Goal: Task Accomplishment & Management: Manage account settings

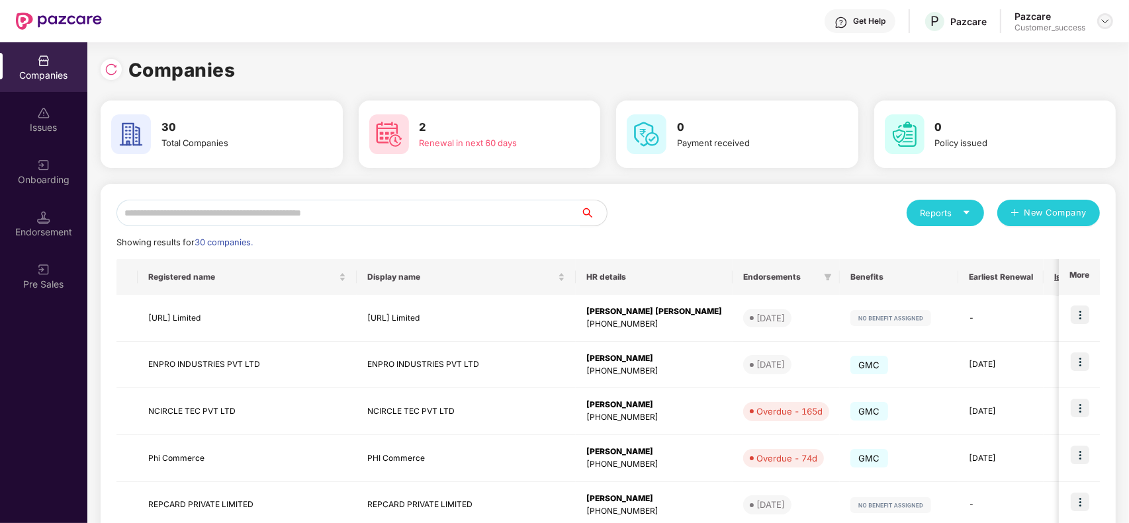
click at [1103, 24] on img at bounding box center [1105, 21] width 11 height 11
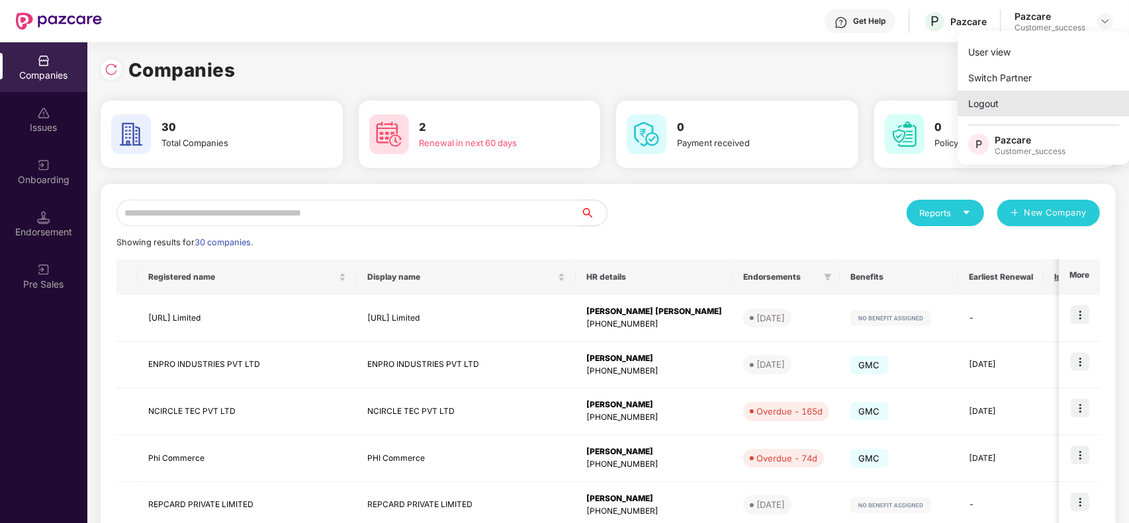
click at [1012, 101] on div "Logout" at bounding box center [1044, 104] width 172 height 26
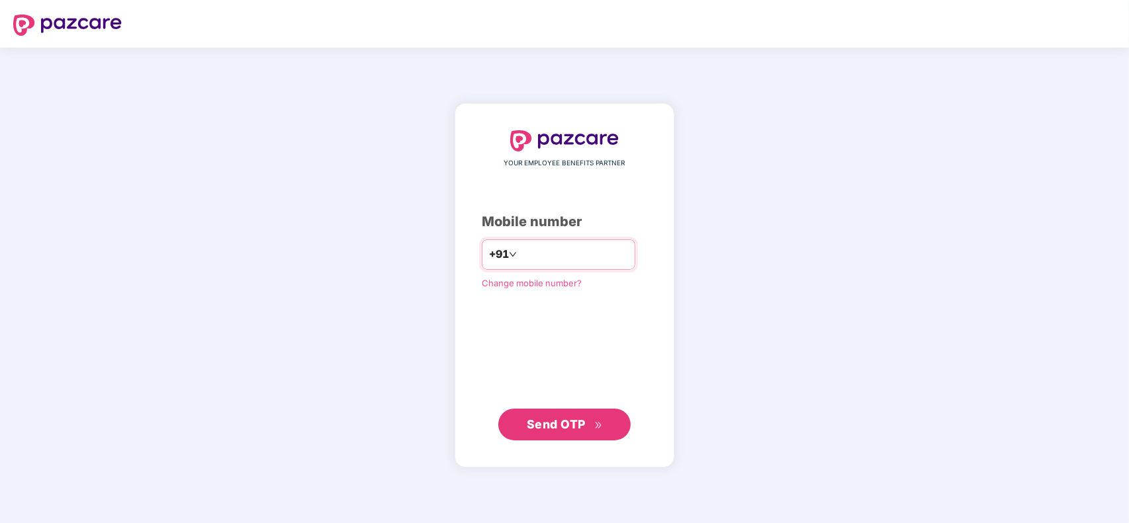
click at [562, 260] on input "number" at bounding box center [573, 254] width 109 height 21
type input "**********"
click at [571, 430] on span "Send OTP" at bounding box center [556, 424] width 59 height 14
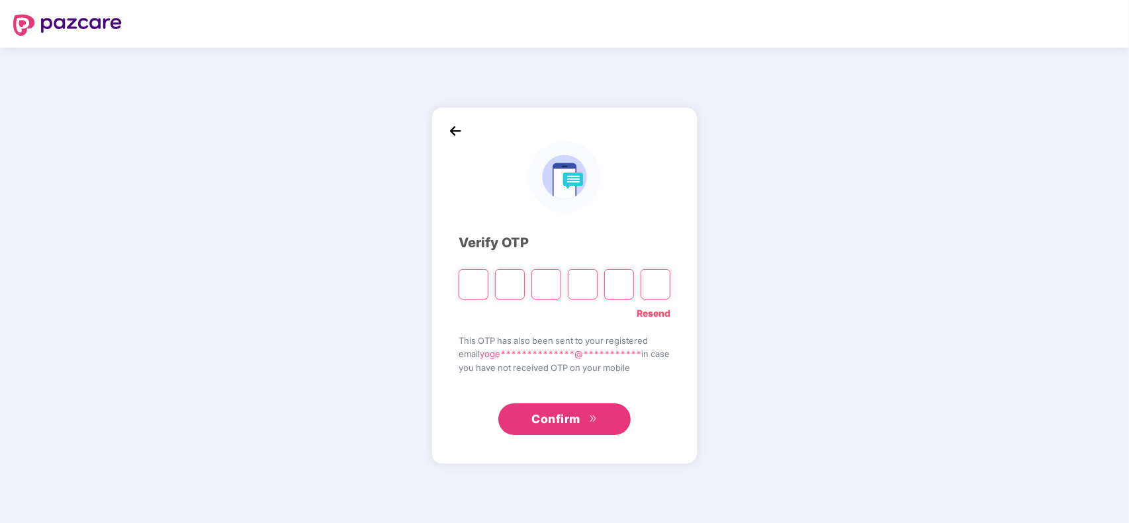
type input "*"
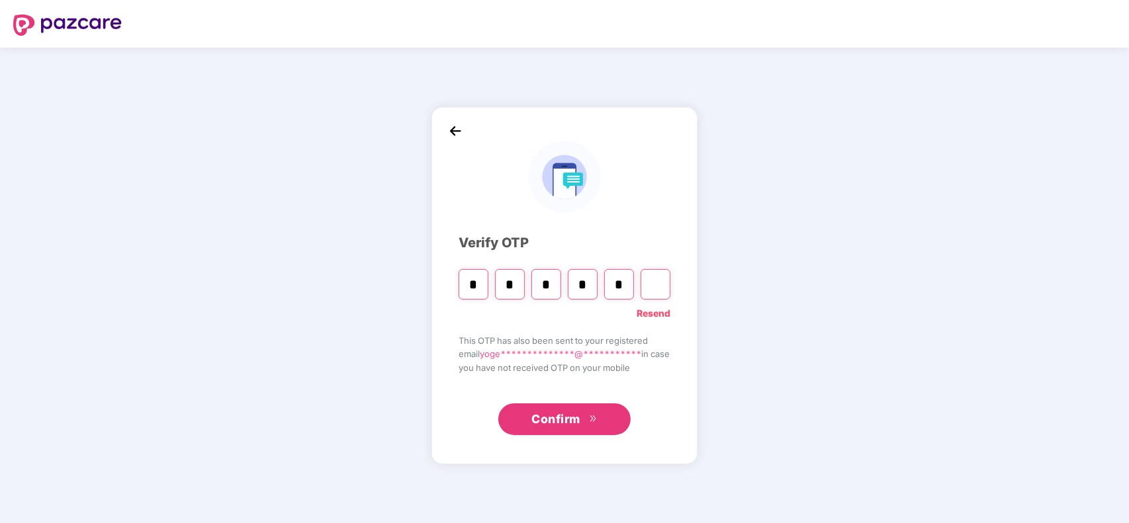
type input "*"
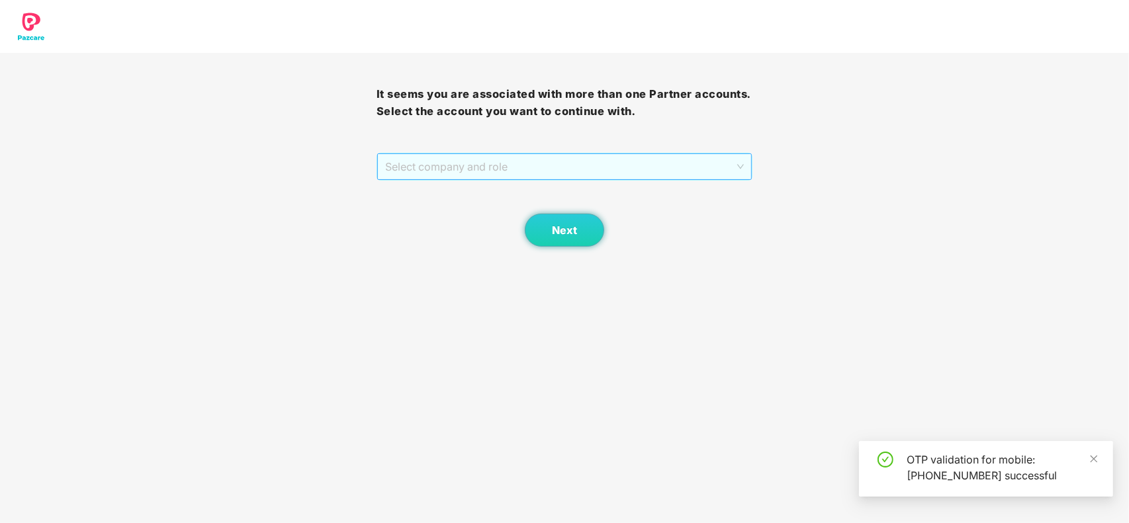
click at [494, 176] on span "Select company and role" at bounding box center [564, 166] width 359 height 25
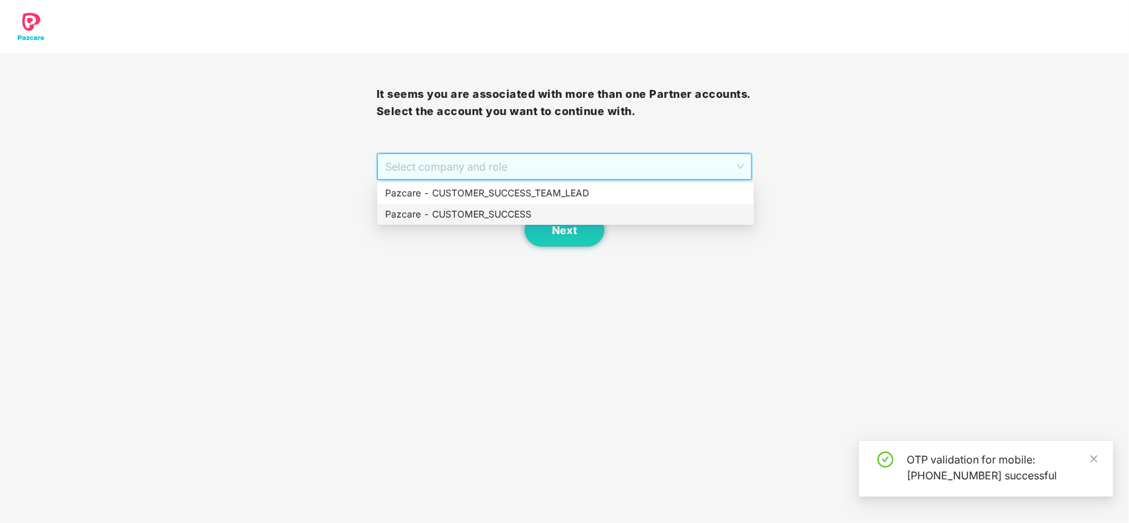
click at [492, 213] on div "Pazcare - CUSTOMER_SUCCESS" at bounding box center [565, 214] width 361 height 15
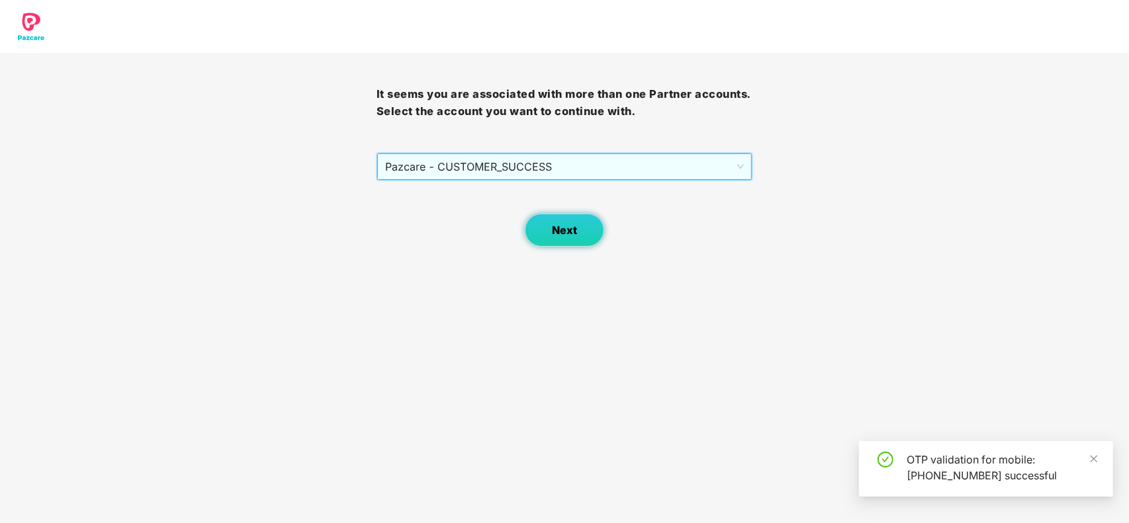
click at [564, 226] on span "Next" at bounding box center [564, 230] width 25 height 13
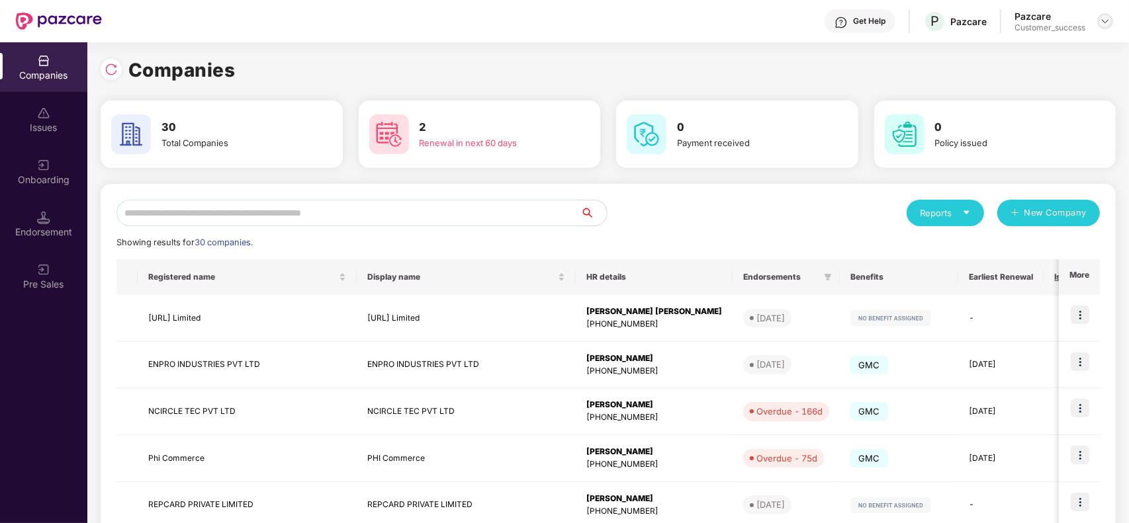
click at [1107, 19] on img at bounding box center [1105, 21] width 11 height 11
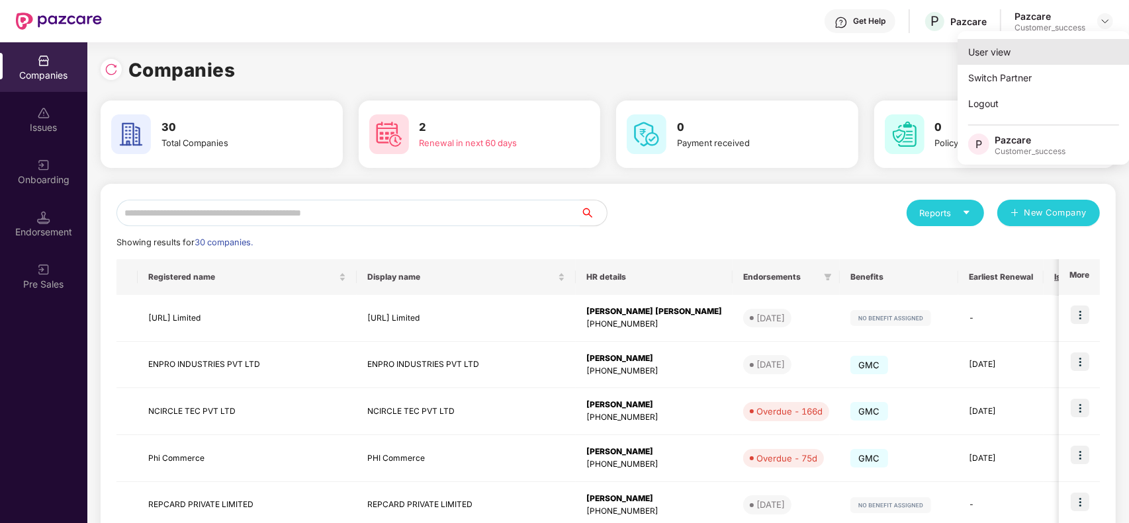
click at [1030, 55] on div "User view" at bounding box center [1044, 52] width 172 height 26
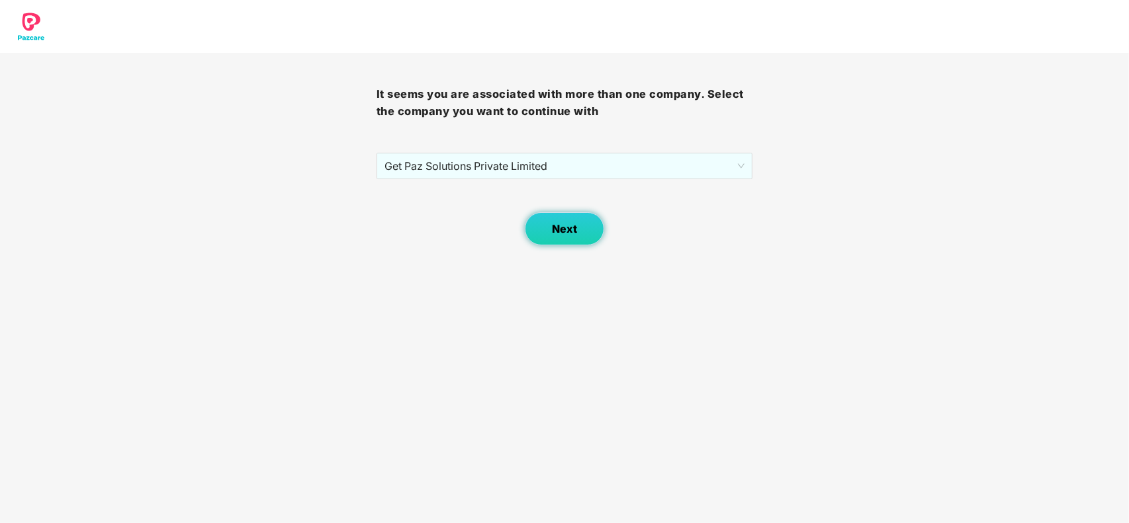
click at [551, 232] on button "Next" at bounding box center [564, 228] width 79 height 33
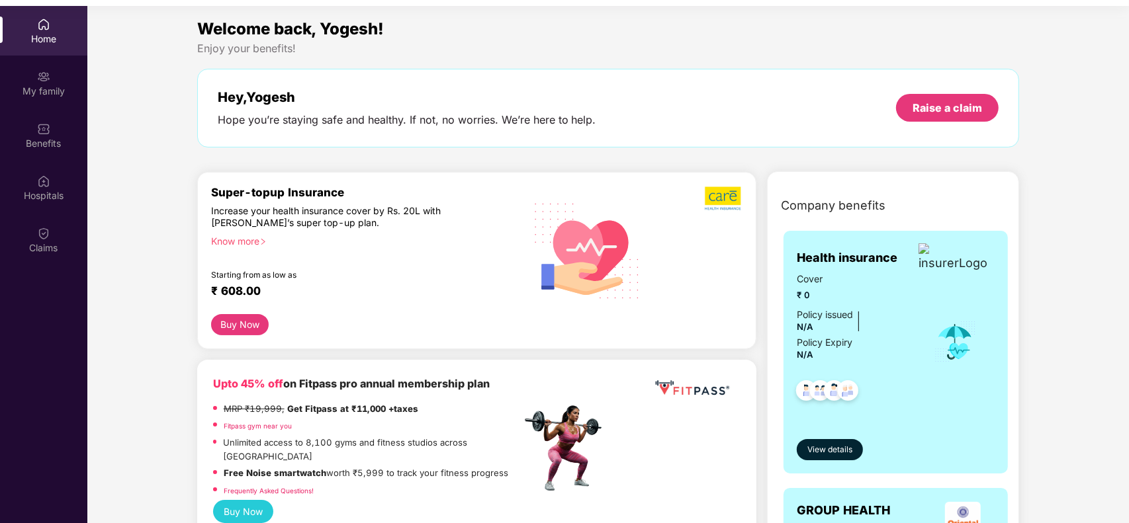
scroll to position [74, 0]
